Goal: Browse casually

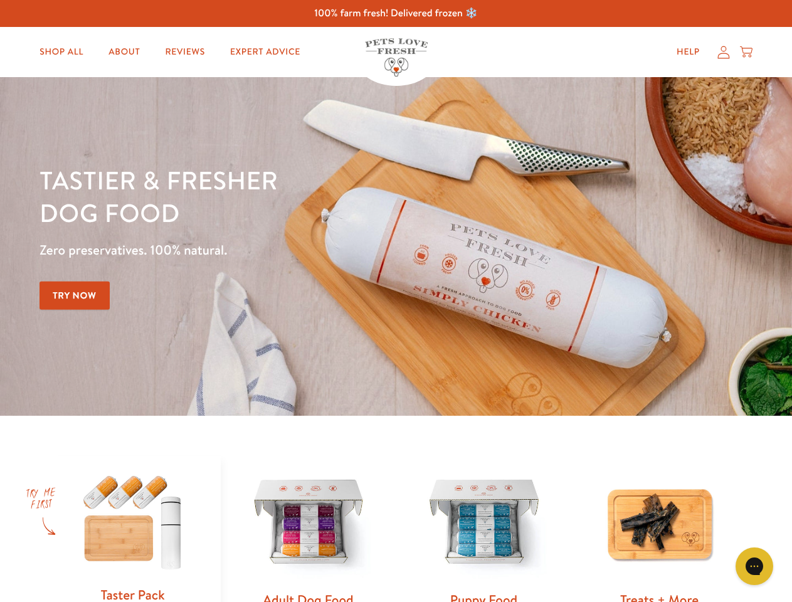
click at [396, 301] on div "Tastier & fresher dog food Zero preservatives. 100% natural. Try Now" at bounding box center [276, 246] width 475 height 165
click at [754, 566] on icon "Gorgias live chat" at bounding box center [754, 566] width 12 height 12
